Goal: Book appointment/travel/reservation

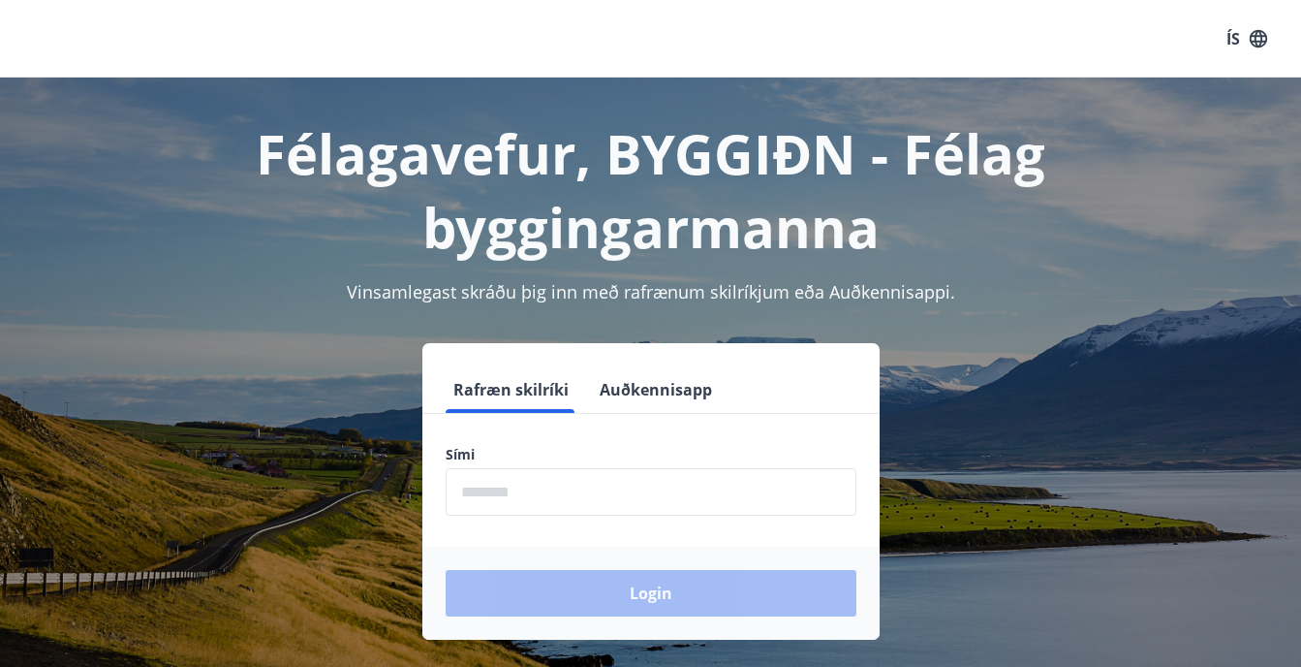
click at [642, 487] on input "phone" at bounding box center [651, 491] width 411 height 47
type input "********"
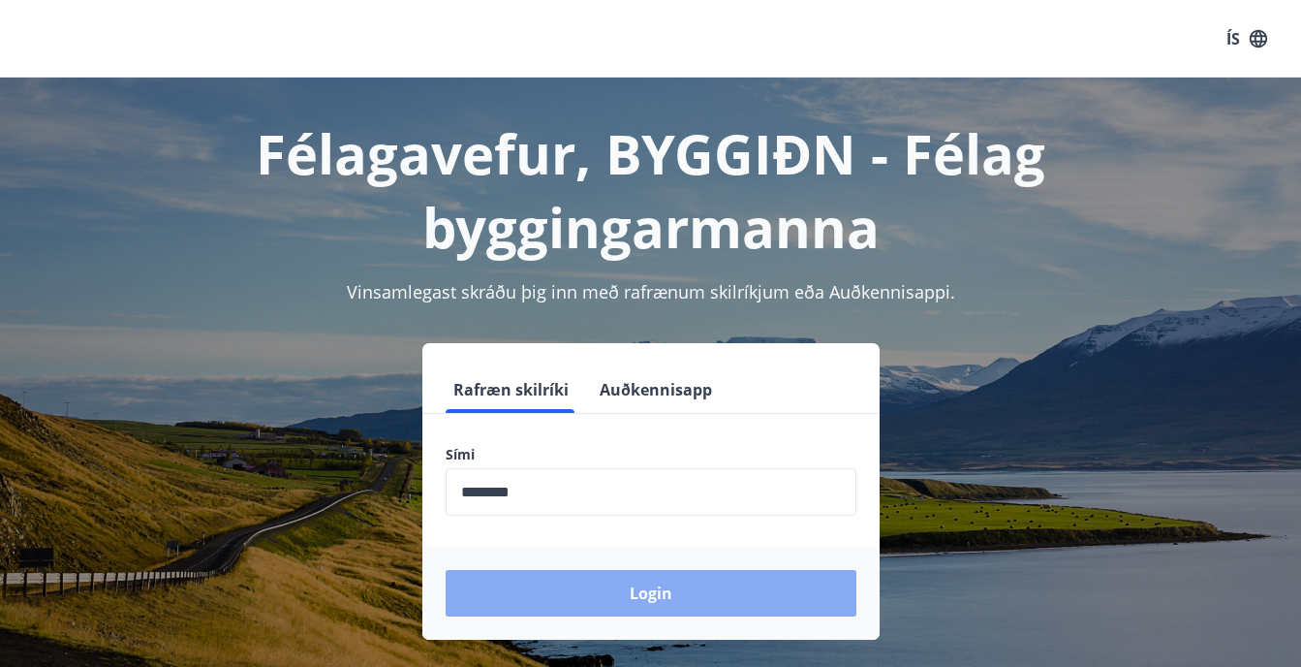
click at [634, 586] on button "Login" at bounding box center [651, 593] width 411 height 47
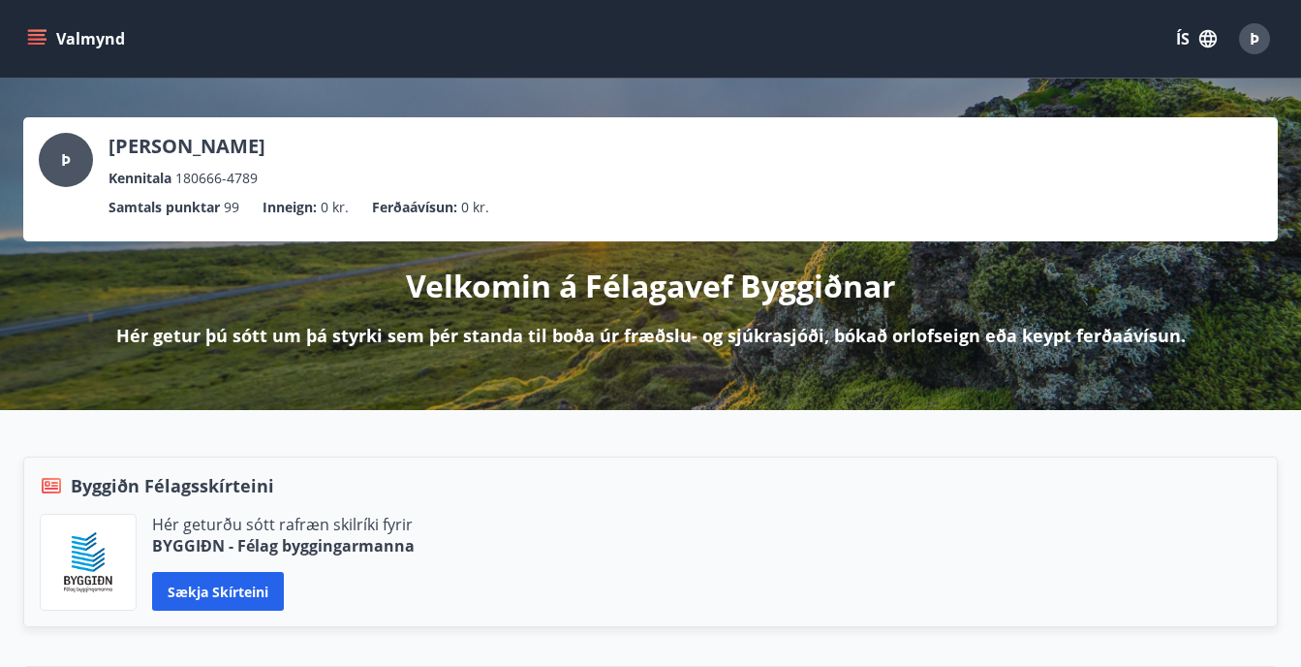
click at [41, 45] on icon "menu" at bounding box center [36, 44] width 17 height 2
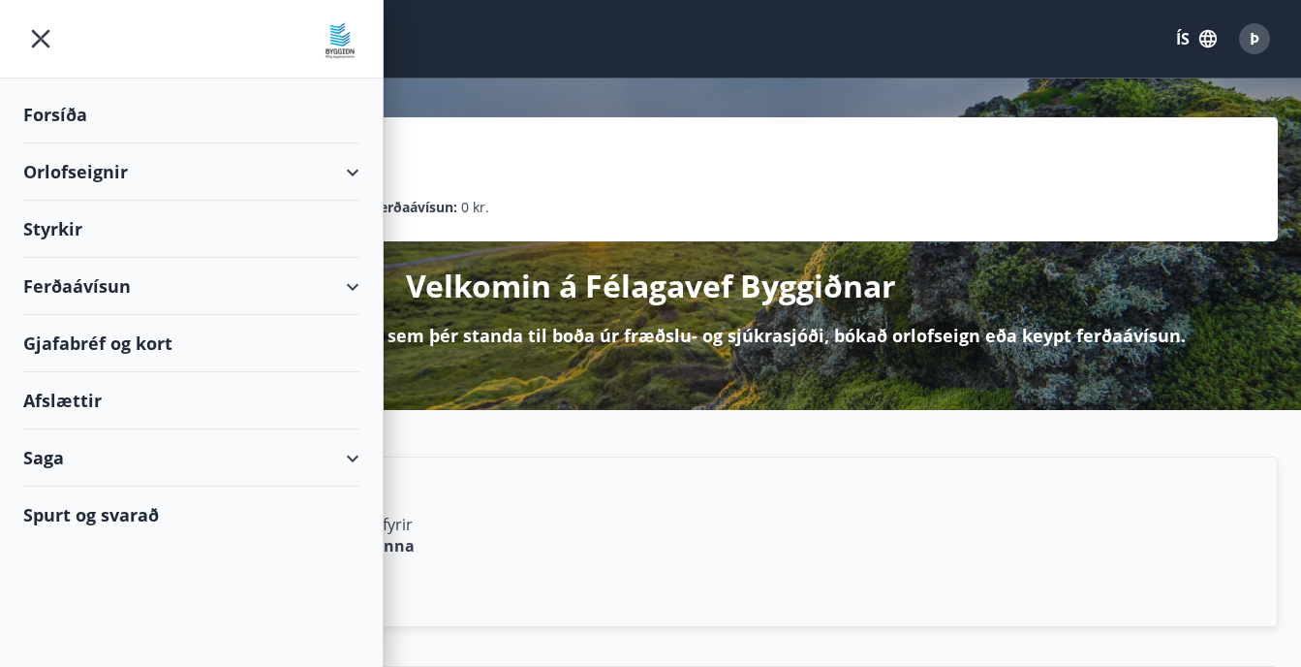
click at [91, 175] on div "Orlofseignir" at bounding box center [191, 171] width 336 height 57
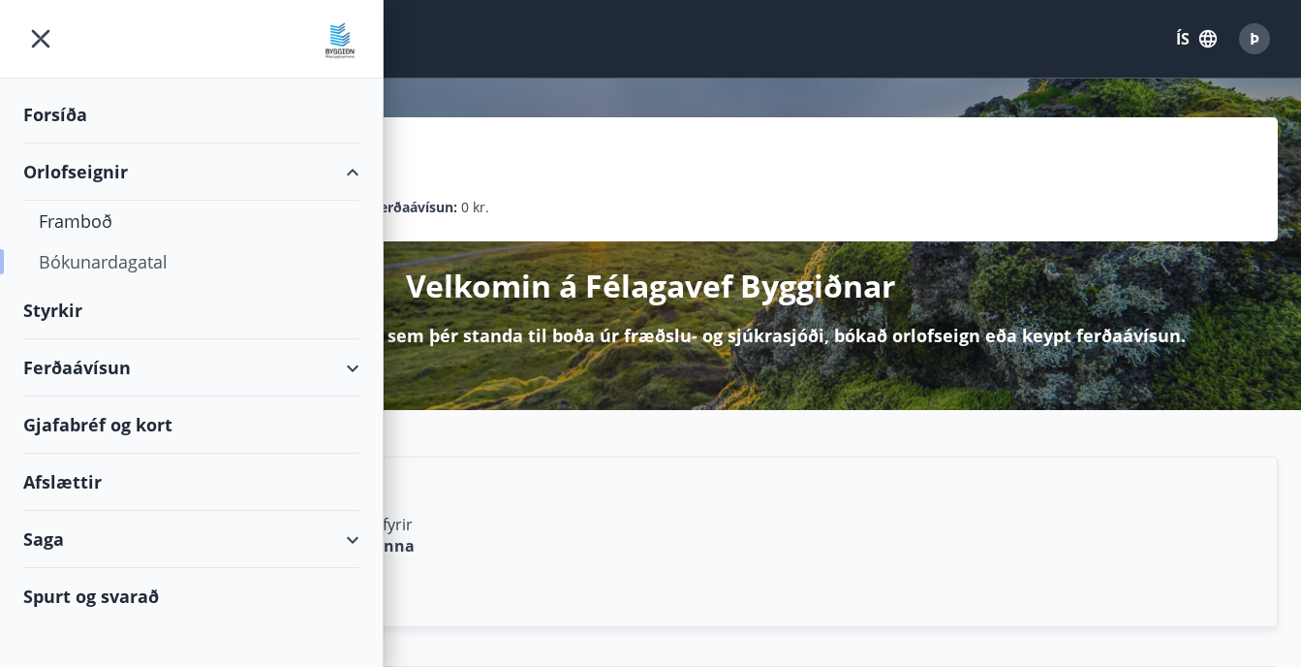
click at [108, 258] on div "Bókunardagatal" at bounding box center [191, 261] width 305 height 41
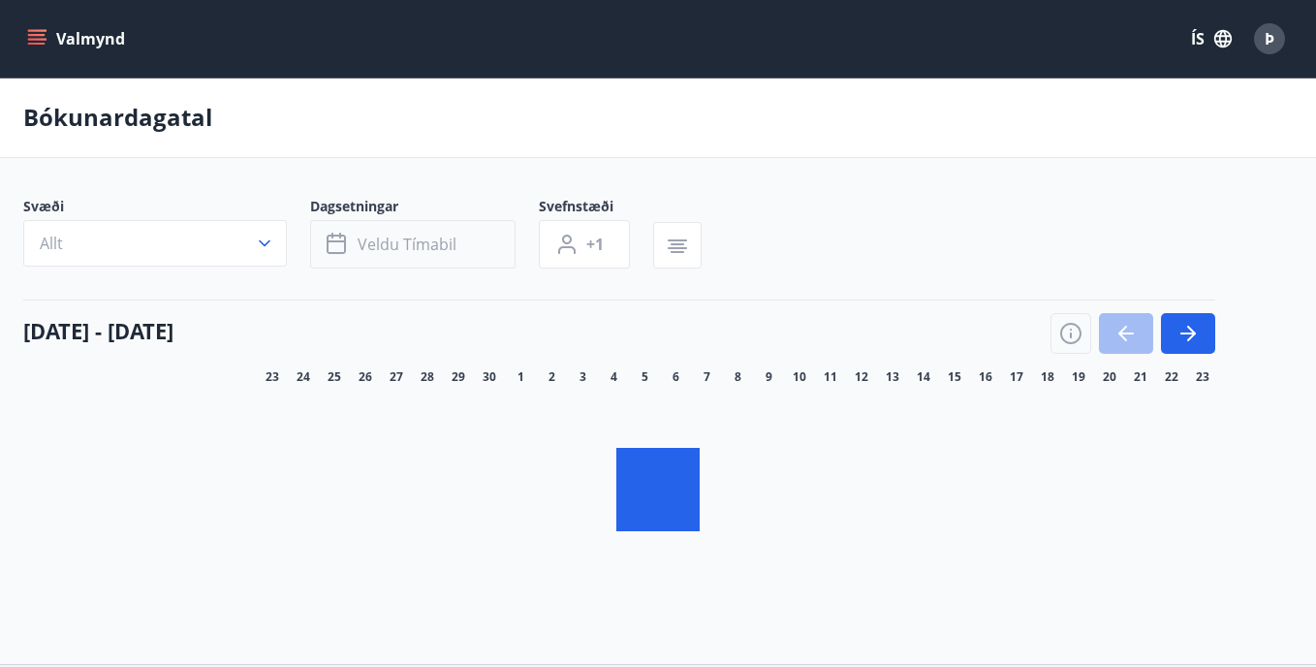
click at [386, 246] on button "Veldu tímabil" at bounding box center [412, 244] width 205 height 48
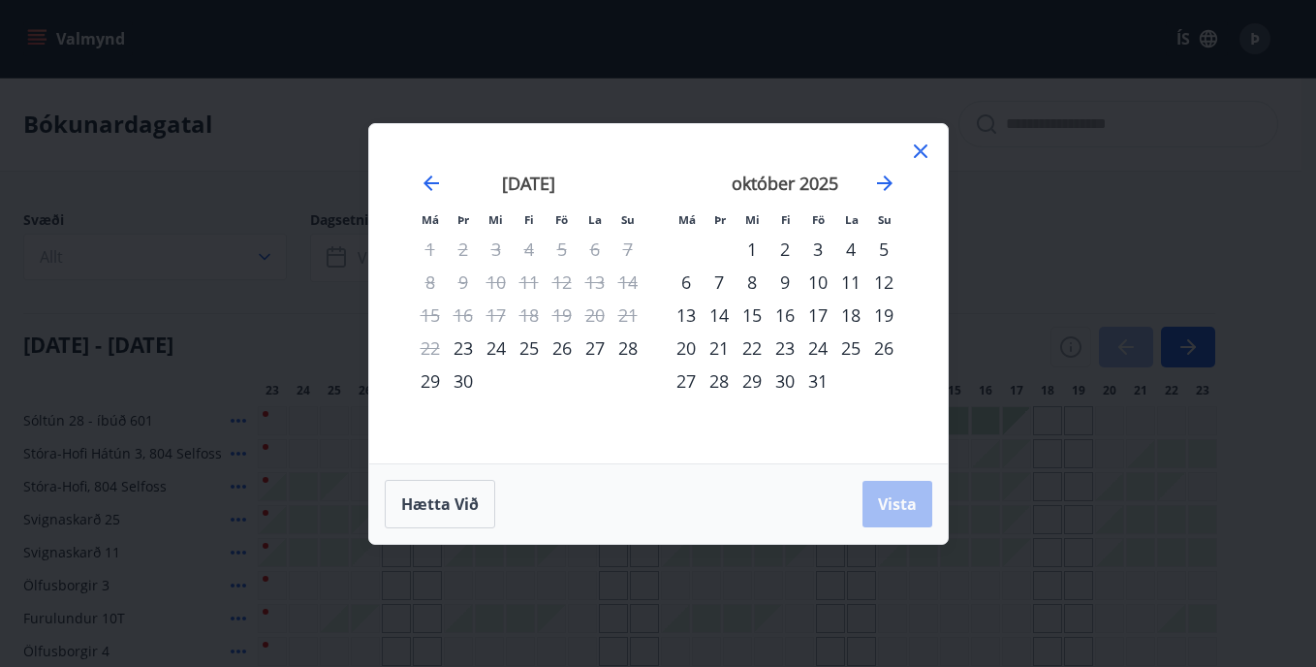
click at [569, 349] on div "26" at bounding box center [562, 347] width 33 height 33
click at [631, 357] on div "28" at bounding box center [627, 347] width 33 height 33
click at [889, 501] on span "Vista" at bounding box center [897, 503] width 39 height 21
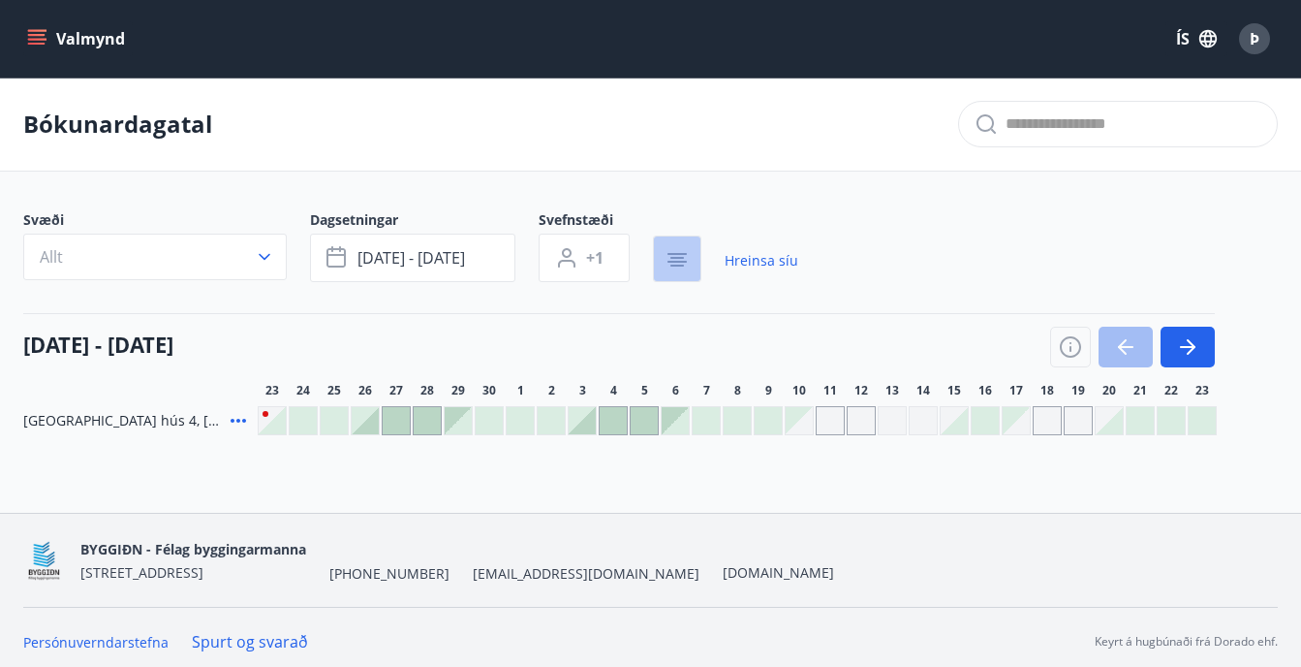
click at [679, 265] on icon "button" at bounding box center [678, 266] width 14 height 2
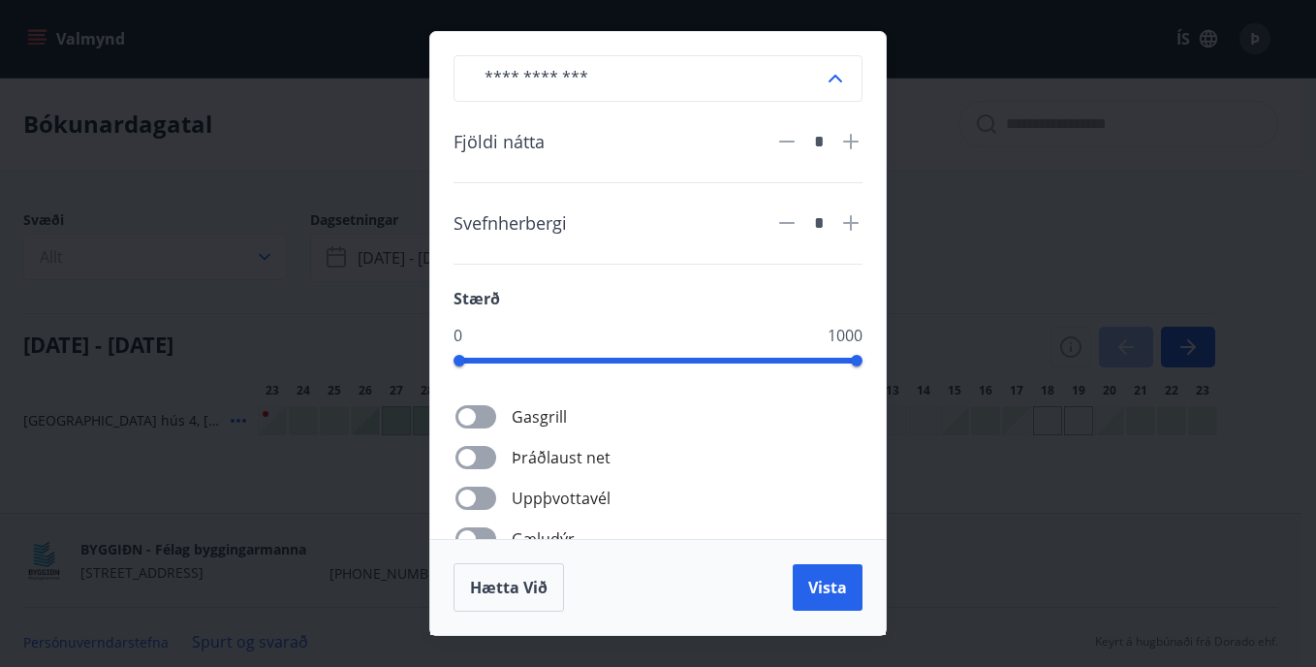
click at [997, 112] on div "​ Fjöldi nátta * Svefnherbergi * Stærð 0 1000 Gasgrill Þráðlaust net Uppþvottav…" at bounding box center [658, 333] width 1316 height 667
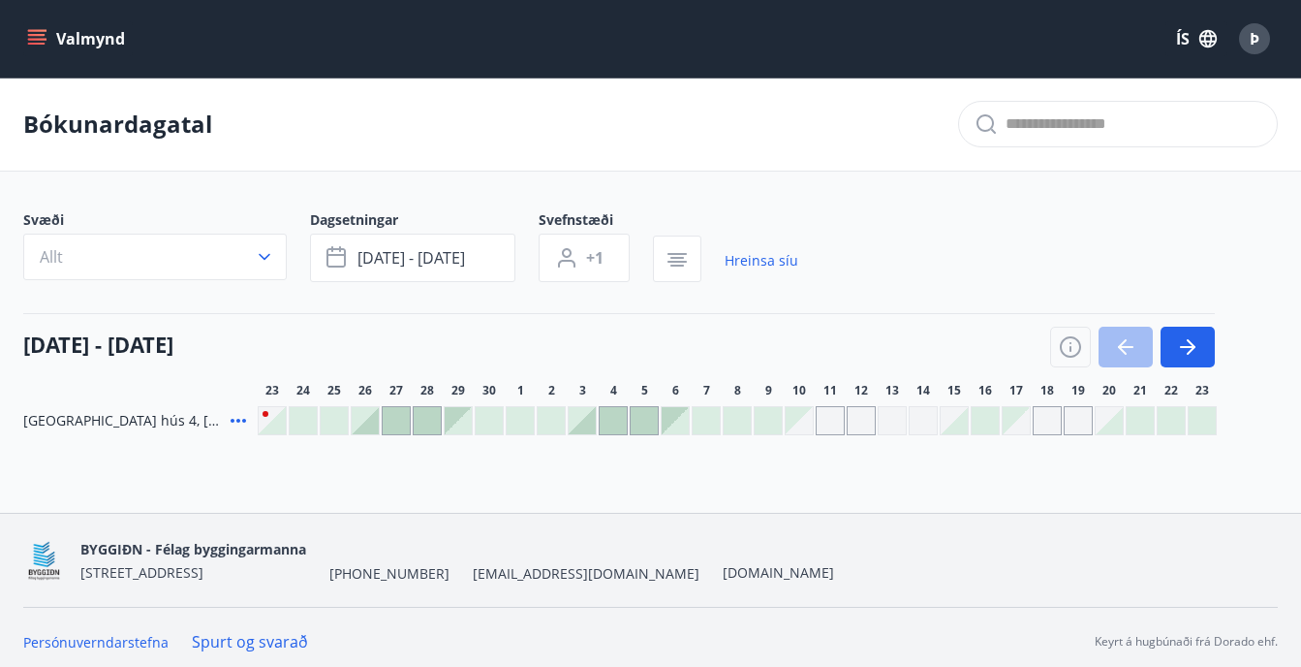
click at [34, 35] on icon "menu" at bounding box center [36, 35] width 17 height 2
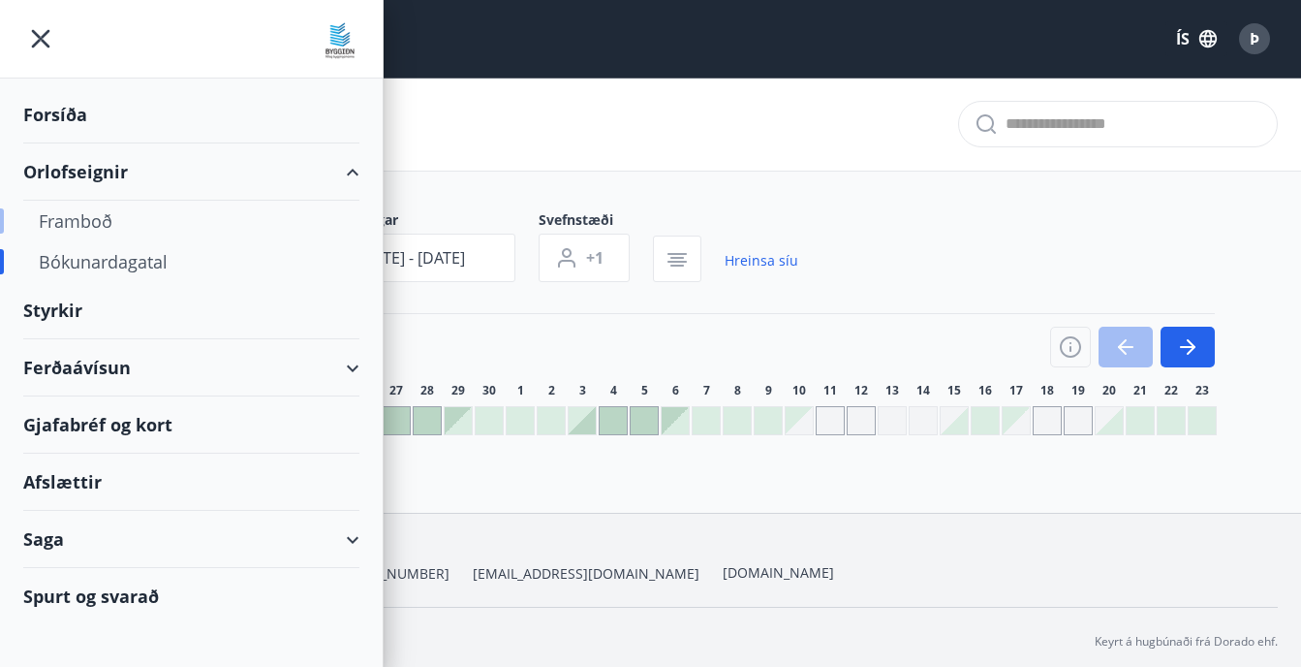
click at [72, 222] on div "Framboð" at bounding box center [191, 221] width 305 height 41
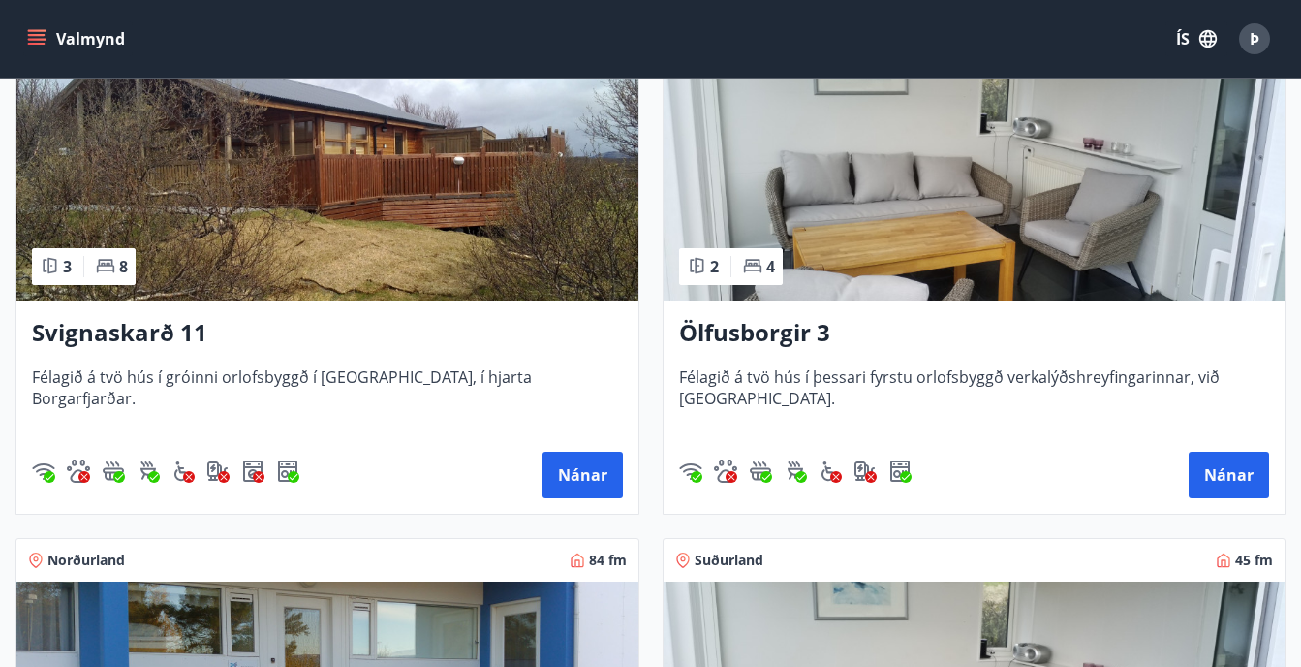
scroll to position [1474, 0]
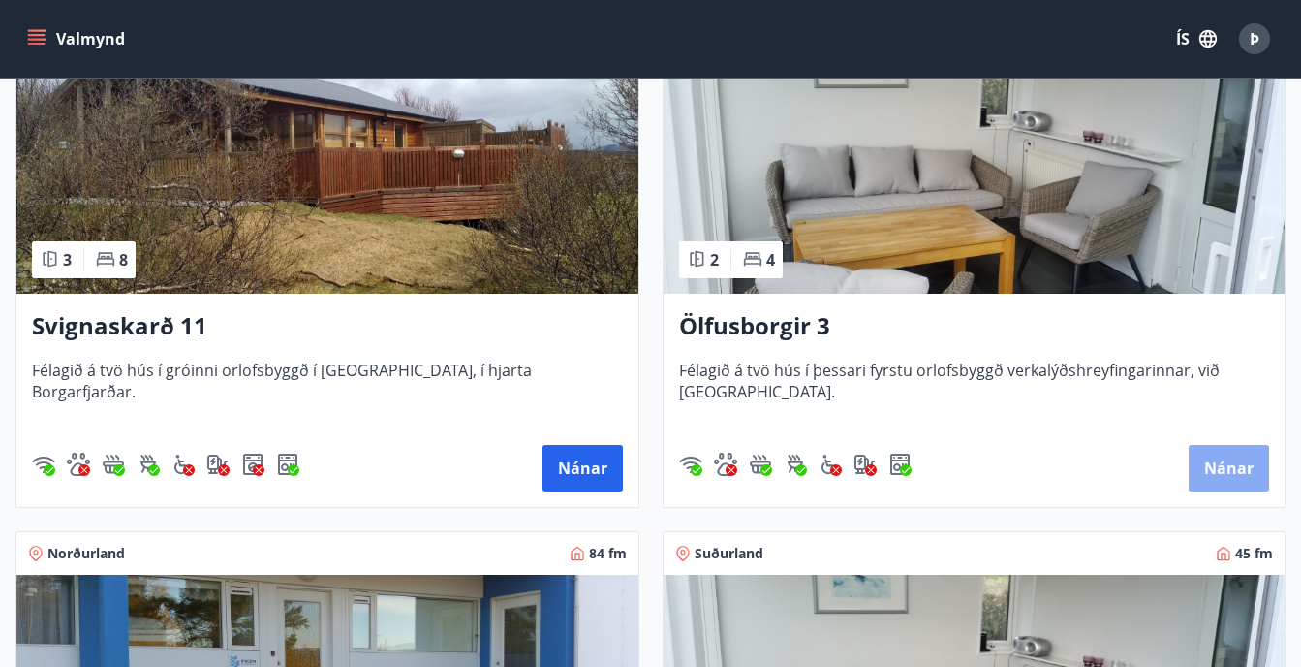
click at [1219, 463] on button "Nánar" at bounding box center [1229, 468] width 80 height 47
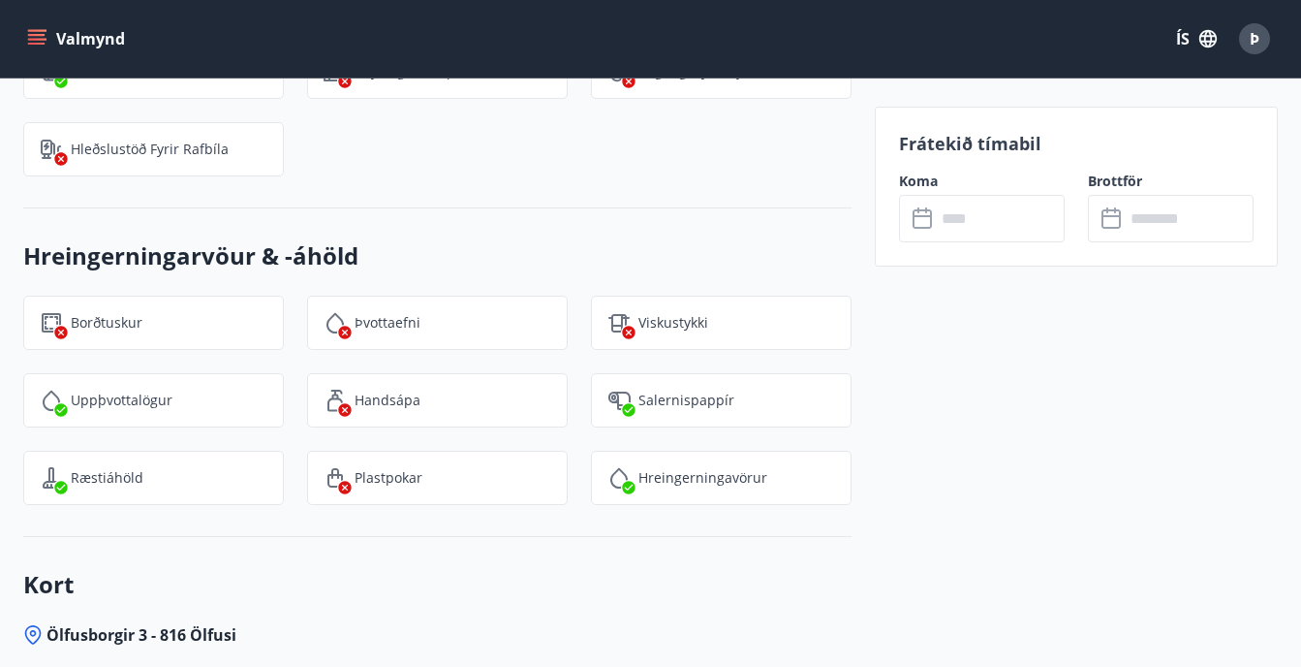
scroll to position [1912, 0]
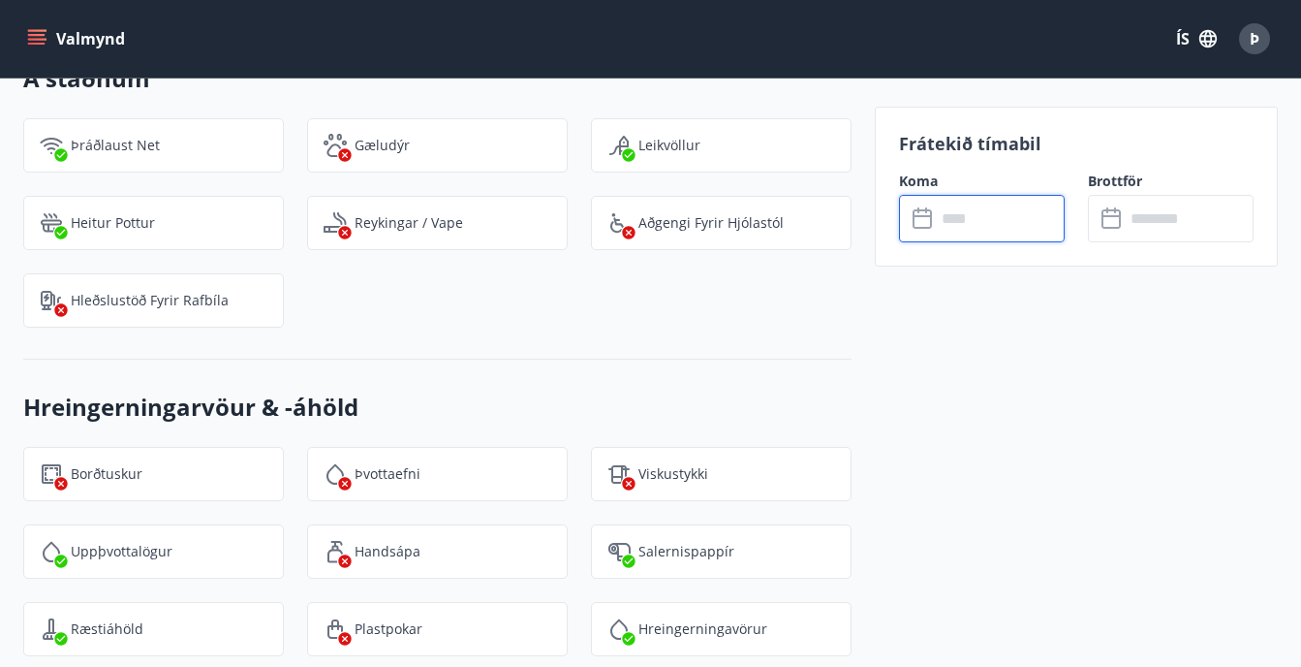
click at [1028, 232] on input "text" at bounding box center [1000, 218] width 129 height 47
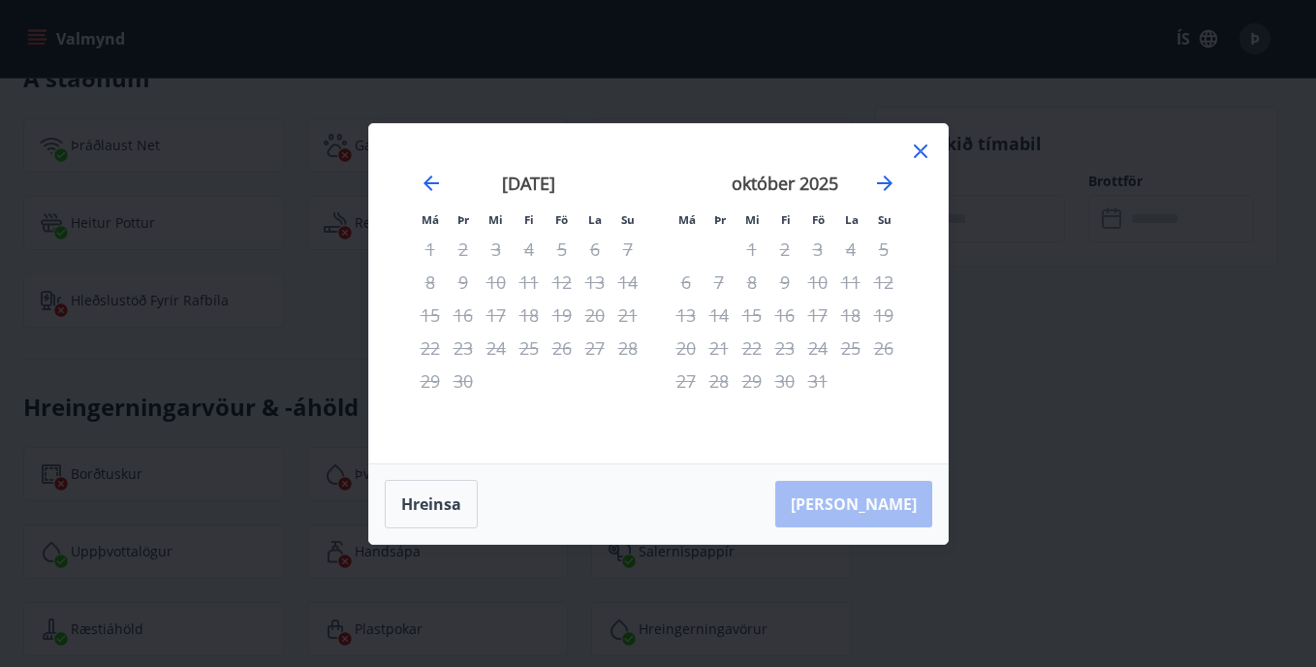
click at [922, 151] on icon at bounding box center [920, 151] width 23 height 23
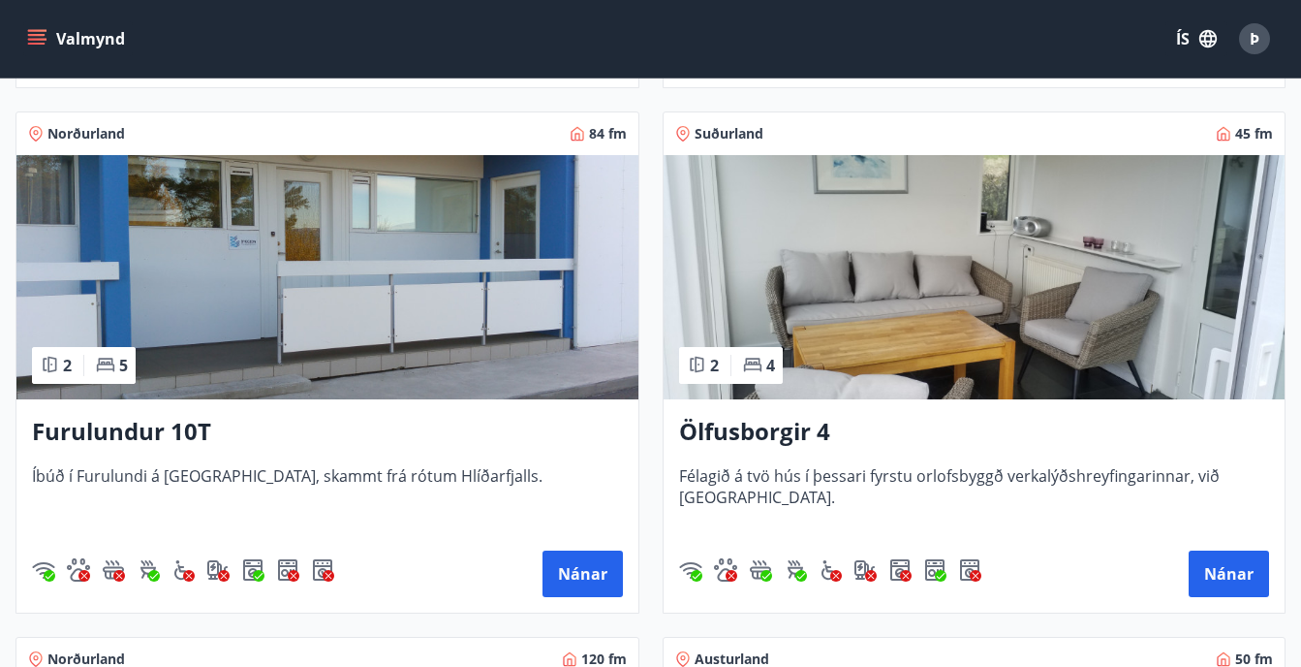
scroll to position [1941, 0]
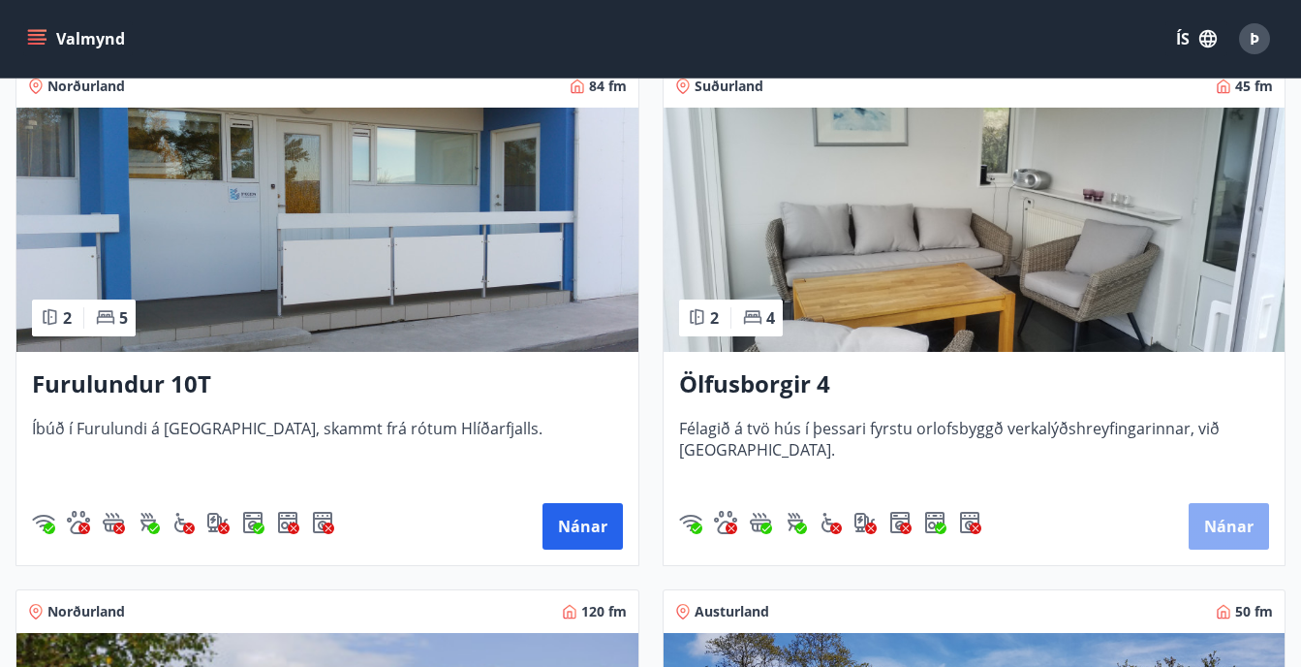
click at [1236, 507] on button "Nánar" at bounding box center [1229, 526] width 80 height 47
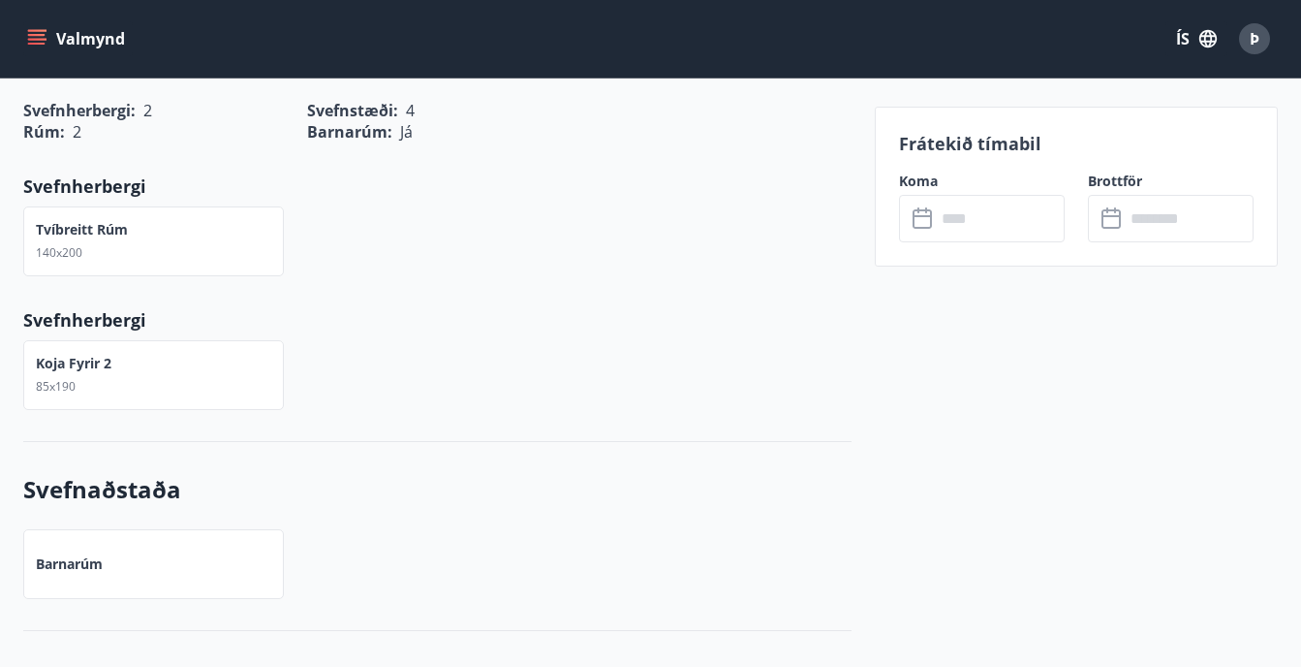
scroll to position [787, 0]
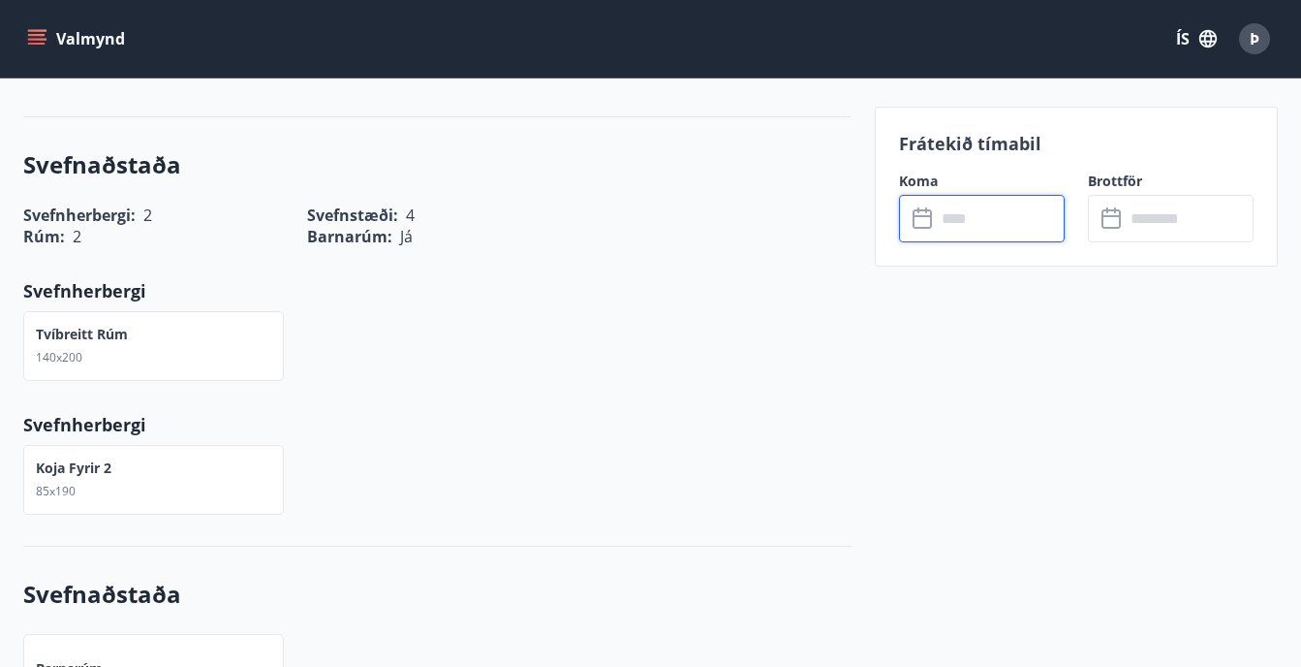
click at [1030, 233] on input "text" at bounding box center [1000, 218] width 129 height 47
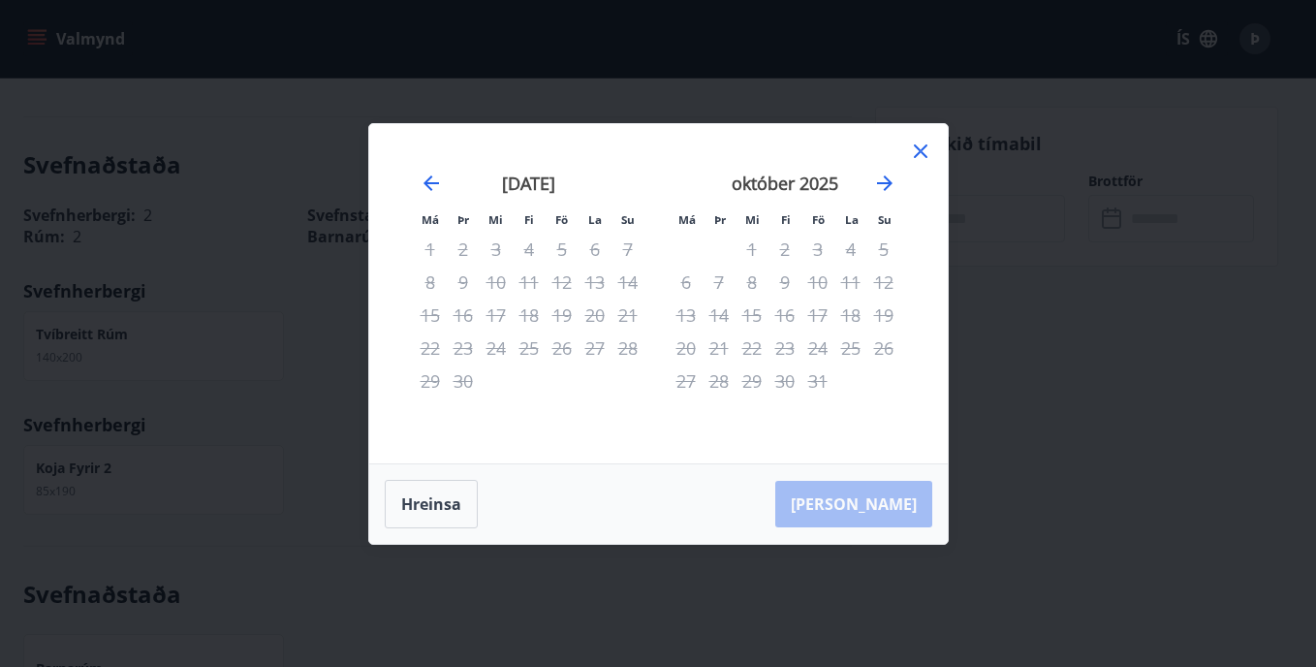
click at [919, 146] on icon at bounding box center [920, 151] width 23 height 23
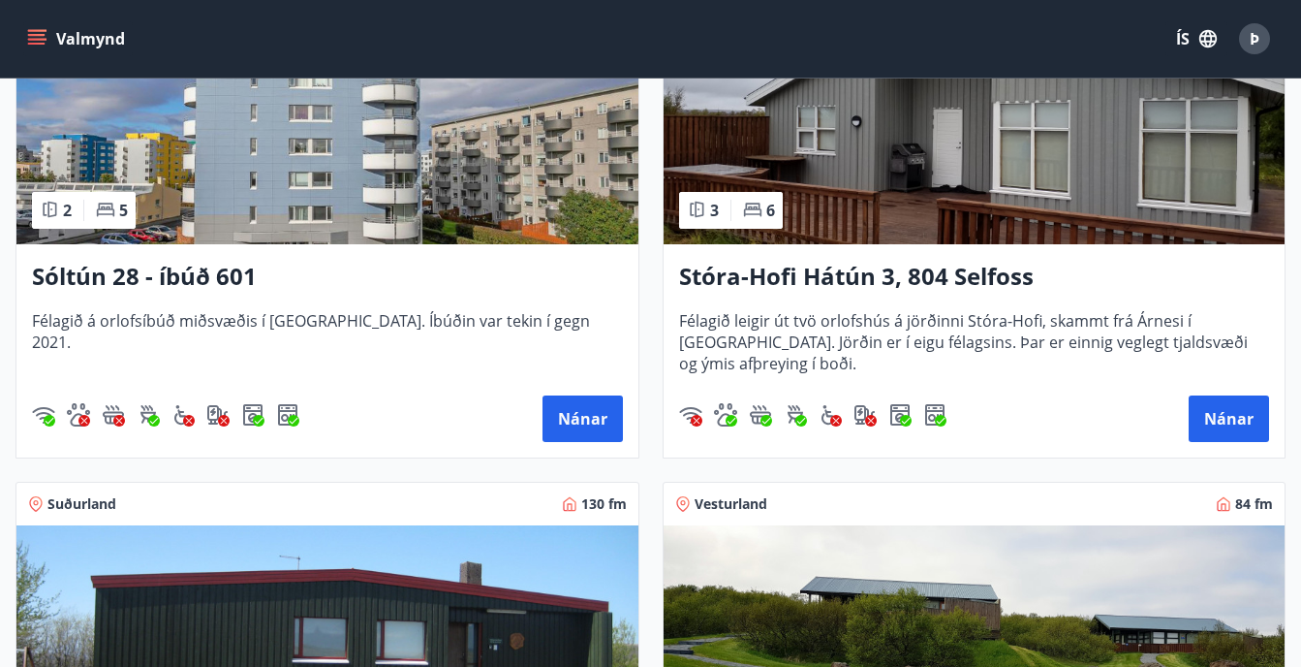
scroll to position [493, 0]
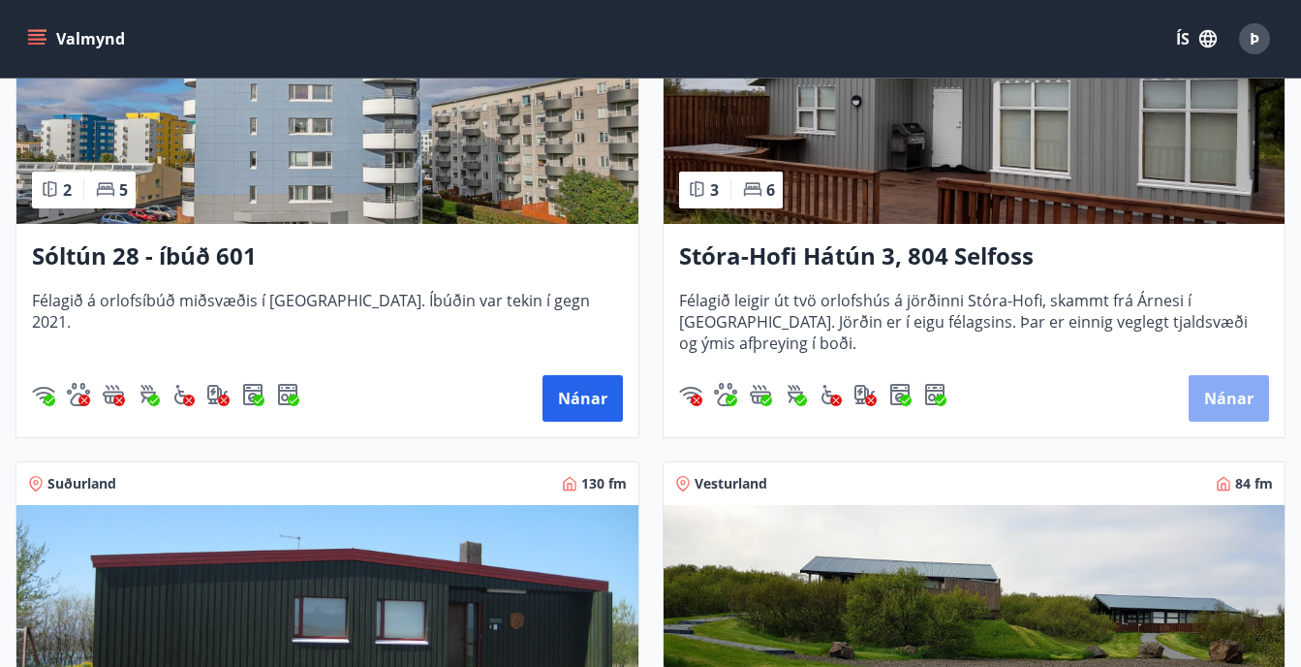
click at [1236, 396] on button "Nánar" at bounding box center [1229, 398] width 80 height 47
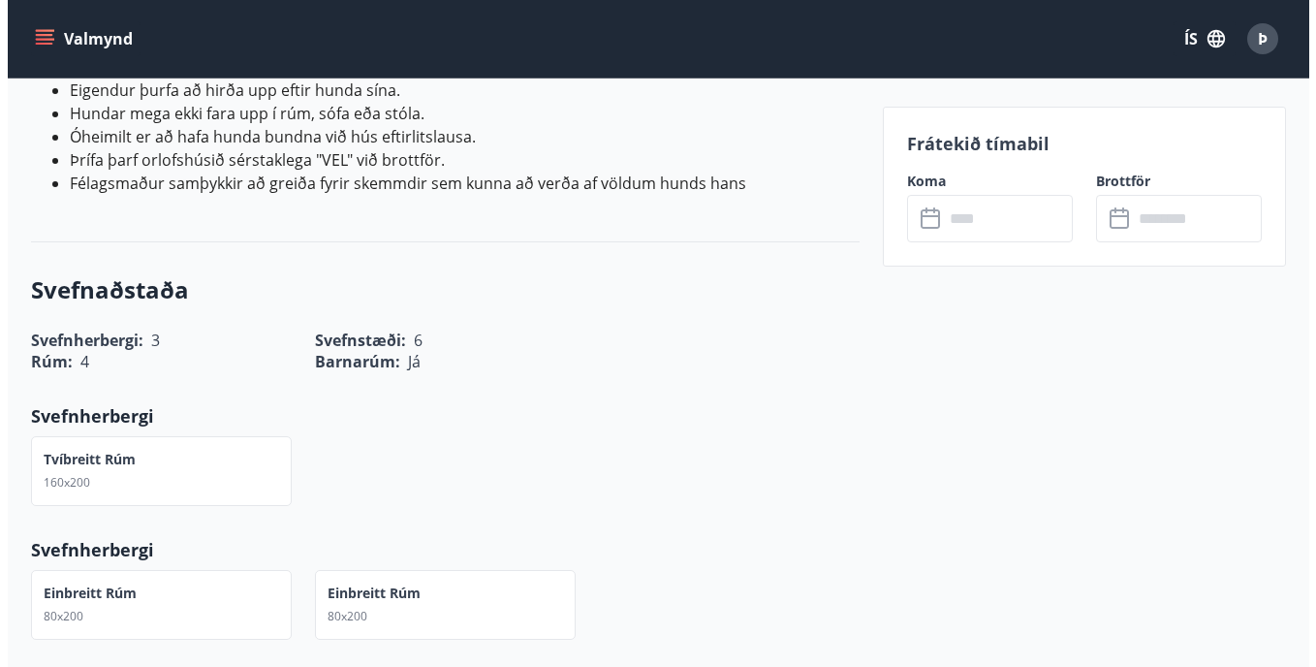
scroll to position [830, 0]
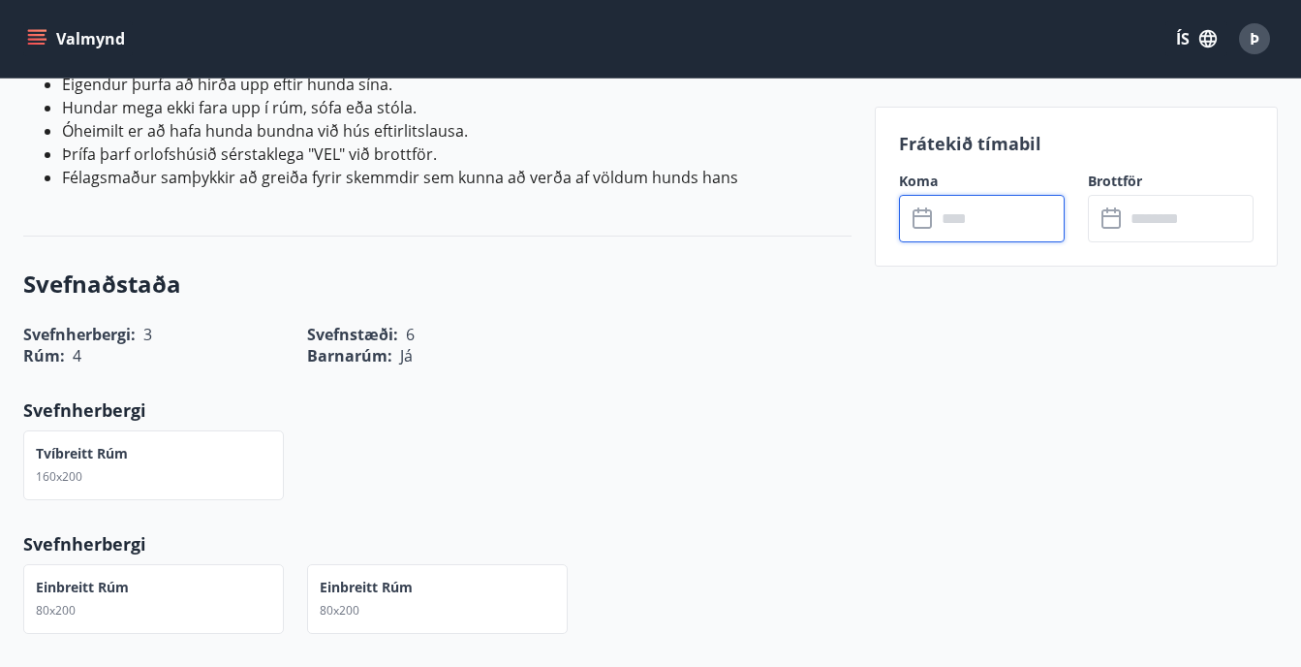
click at [1042, 213] on input "text" at bounding box center [1000, 218] width 129 height 47
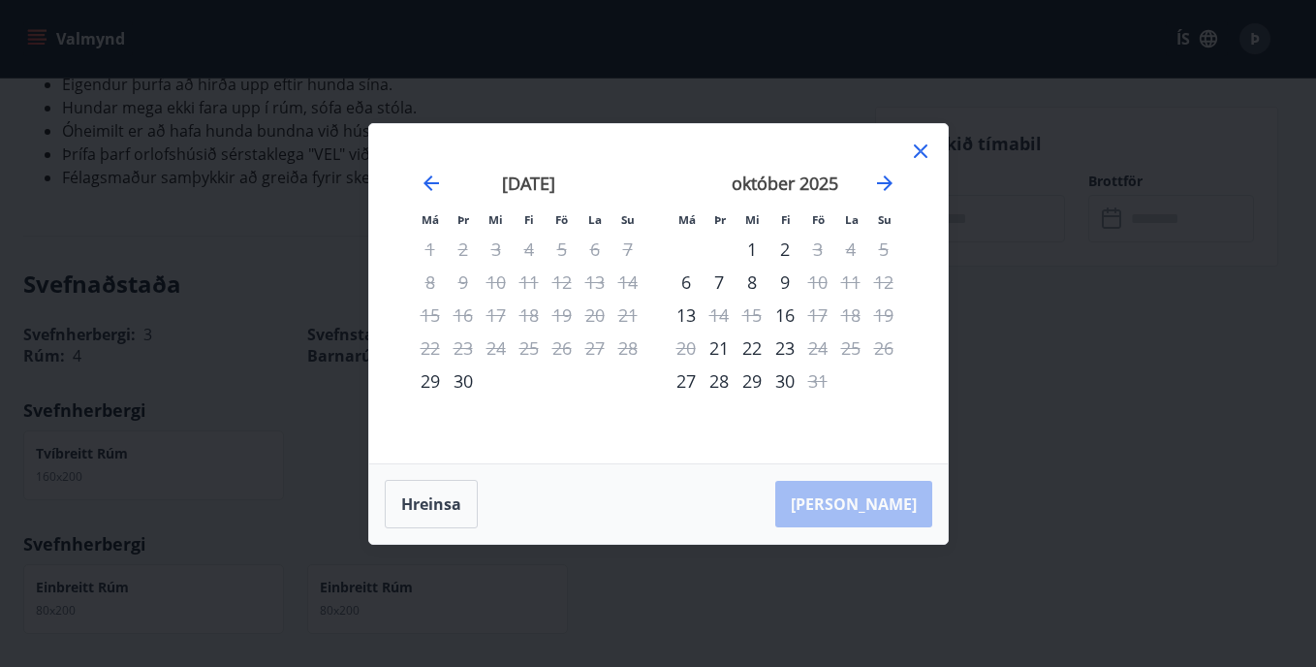
click at [919, 149] on icon at bounding box center [921, 151] width 14 height 14
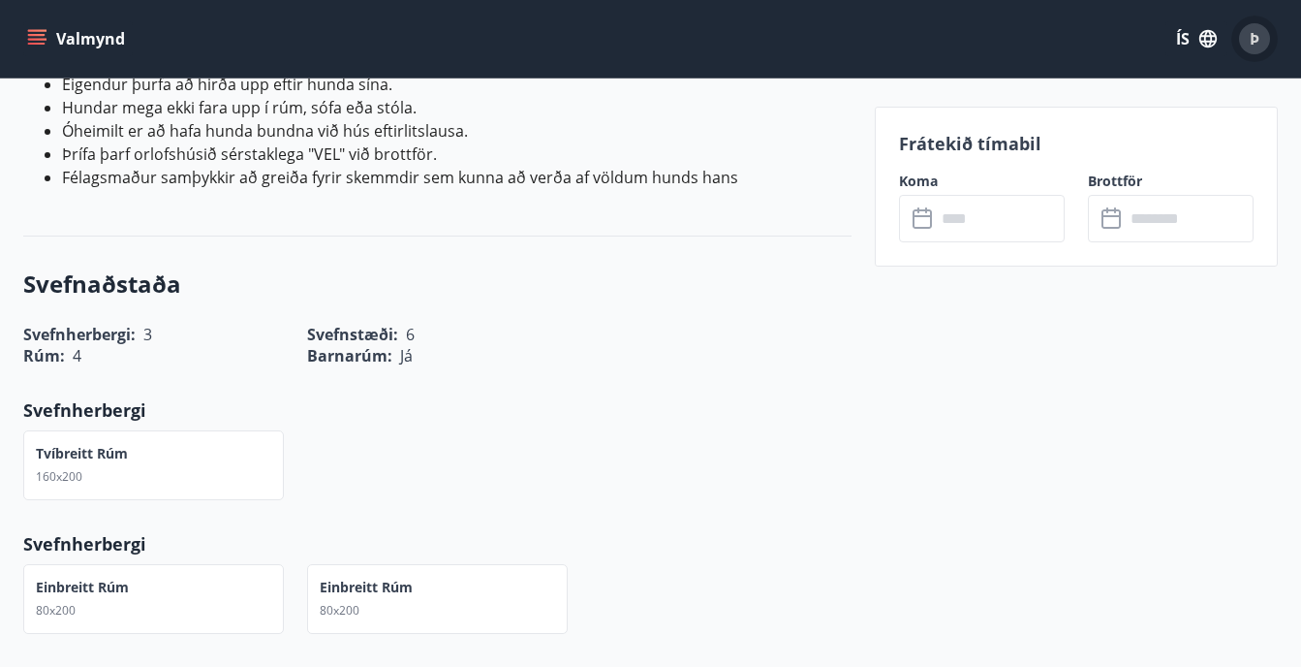
click at [1254, 43] on span "Þ" at bounding box center [1255, 38] width 10 height 21
